Goal: Task Accomplishment & Management: Manage account settings

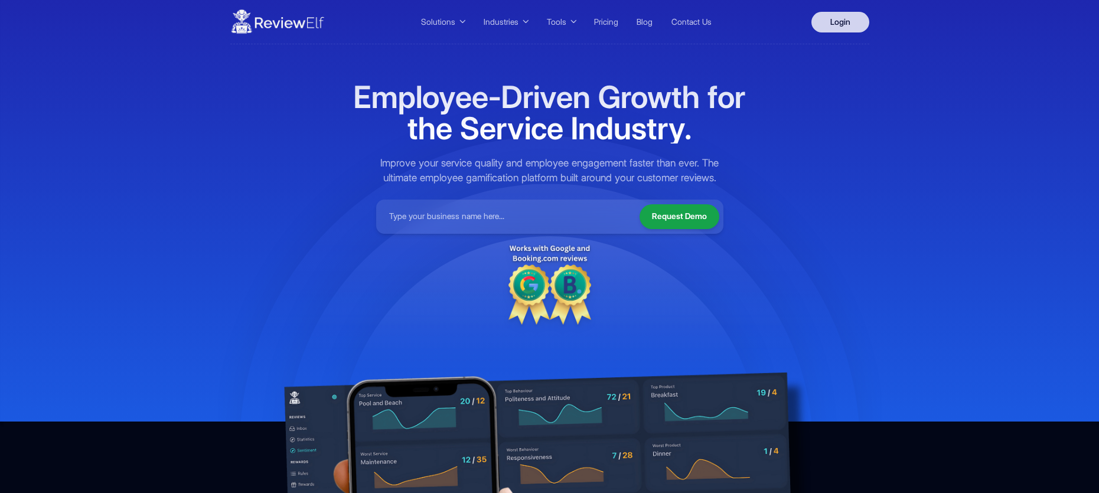
click at [849, 21] on link "Login" at bounding box center [840, 22] width 58 height 21
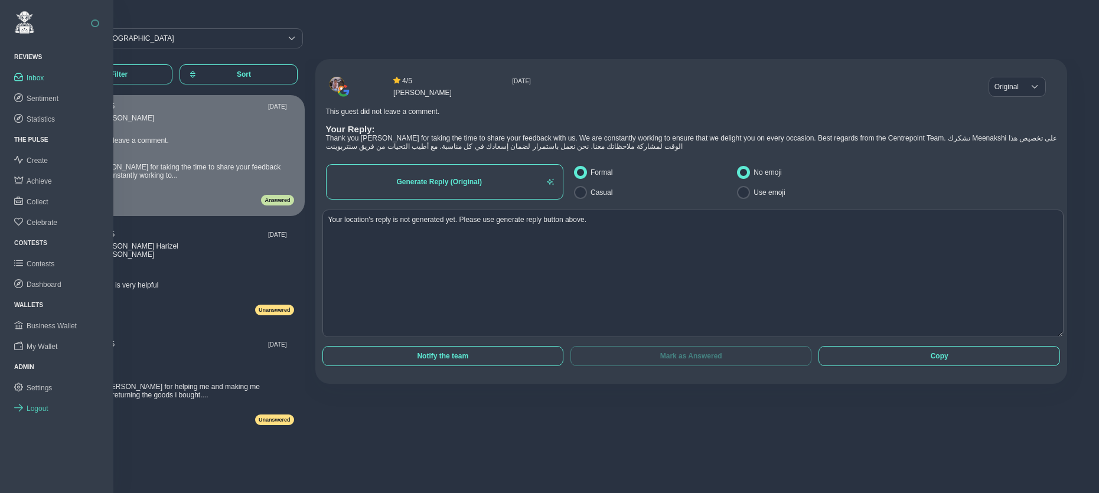
click at [37, 407] on span "Logout" at bounding box center [38, 408] width 22 height 8
